Goal: Task Accomplishment & Management: Manage account settings

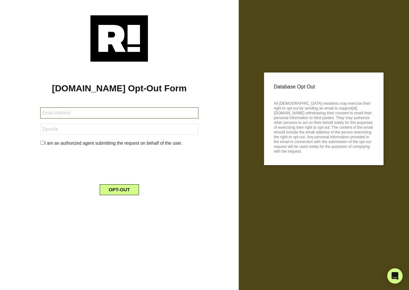
type input "nancyvan43@yahoo.com"
type input "18017"
type input "[EMAIL_ADDRESS][DOMAIN_NAME]"
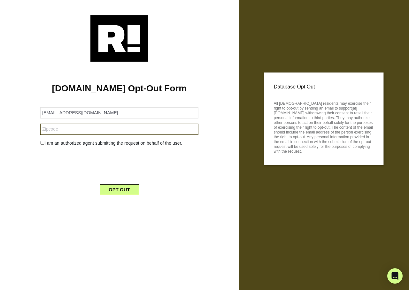
type input "53086"
